Goal: Information Seeking & Learning: Learn about a topic

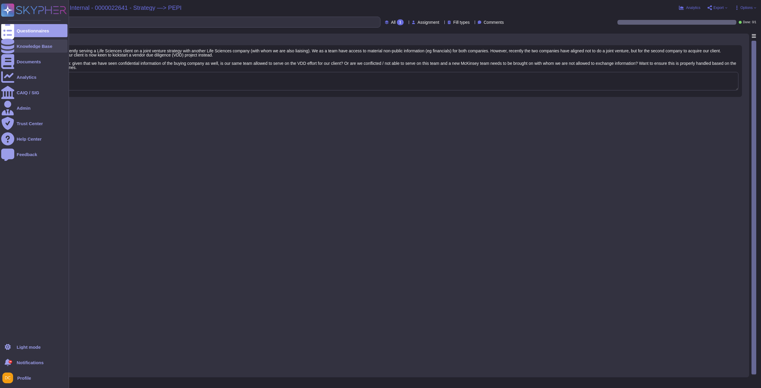
drag, startPoint x: 0, startPoint y: 0, endPoint x: 12, endPoint y: 45, distance: 46.3
click at [12, 45] on div at bounding box center [7, 46] width 13 height 13
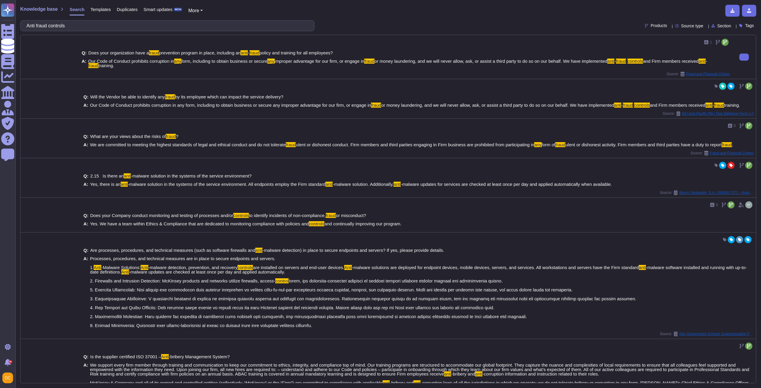
click at [155, 62] on span "Our Code of Conduct prohibits corruption in" at bounding box center [131, 61] width 86 height 5
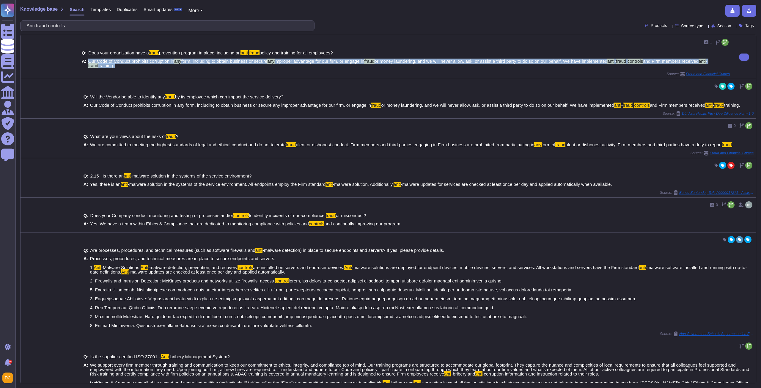
click at [155, 62] on span "Our Code of Conduct prohibits corruption in" at bounding box center [131, 61] width 86 height 5
click at [742, 54] on button at bounding box center [744, 56] width 10 height 7
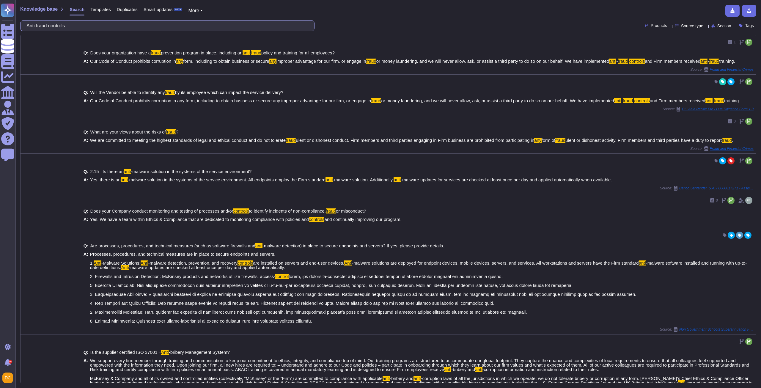
click at [66, 29] on input "Anti fraud controls" at bounding box center [165, 26] width 285 height 10
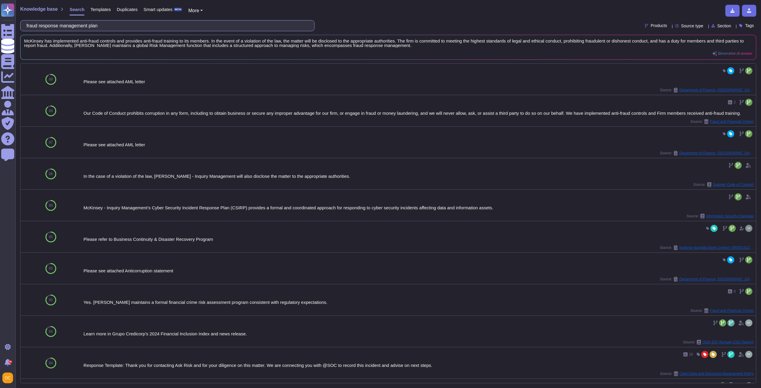
click at [71, 28] on input "fraud response management plan" at bounding box center [165, 26] width 285 height 10
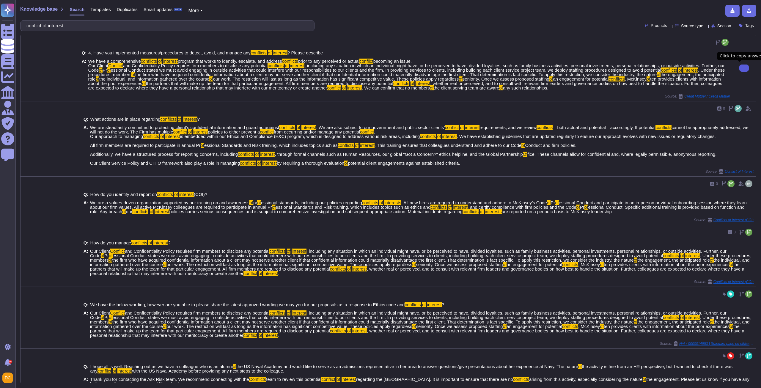
click at [739, 70] on button at bounding box center [744, 67] width 10 height 7
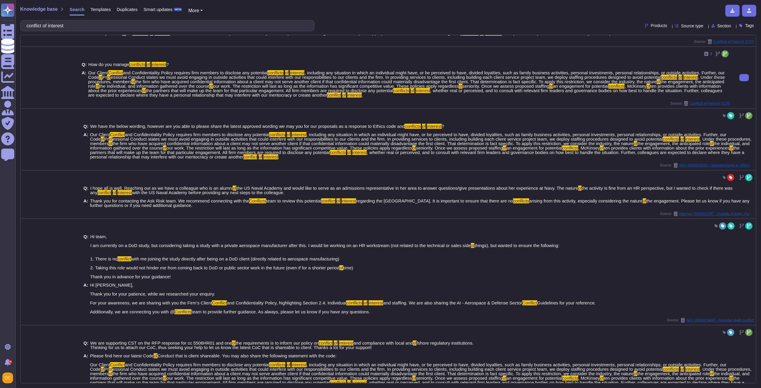
scroll to position [119, 0]
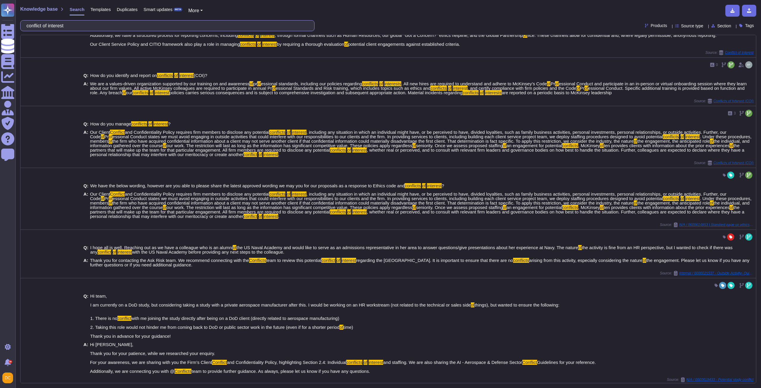
click at [80, 28] on input "conflict of interest" at bounding box center [165, 26] width 285 height 10
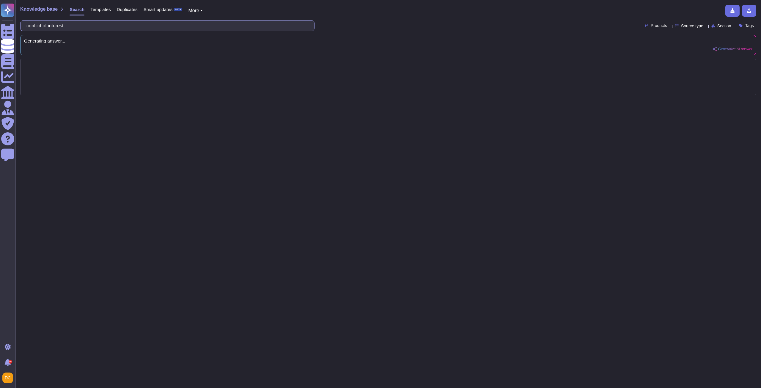
scroll to position [0, 0]
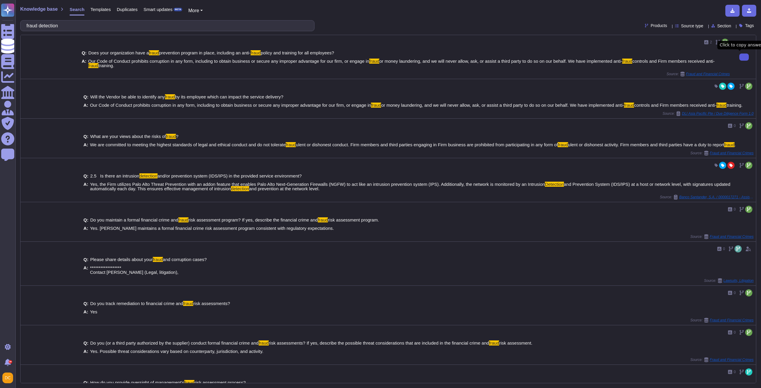
type input "fraud detection"
click at [739, 59] on button at bounding box center [744, 56] width 10 height 7
